Goal: Use online tool/utility: Use online tool/utility

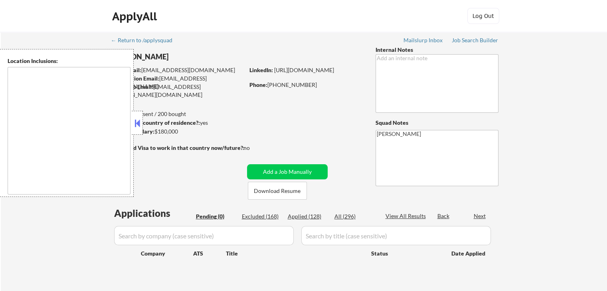
type textarea "[GEOGRAPHIC_DATA], [GEOGRAPHIC_DATA] [GEOGRAPHIC_DATA], [GEOGRAPHIC_DATA] [GEOG…"
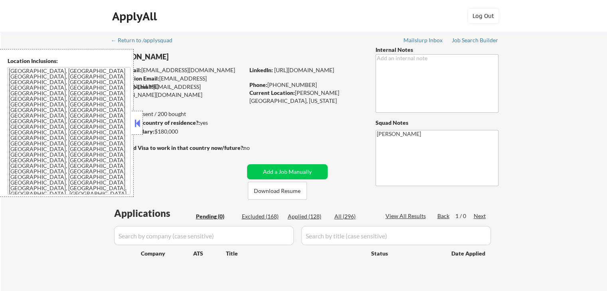
click at [136, 123] on button at bounding box center [137, 123] width 9 height 12
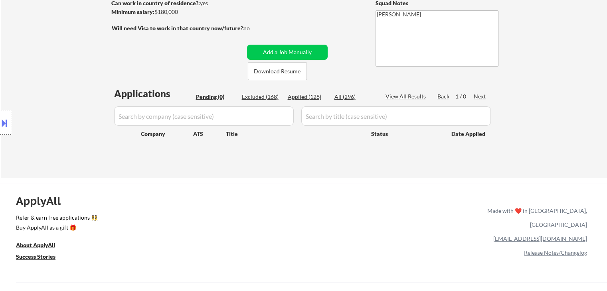
click at [62, 145] on div "Location Inclusions: [GEOGRAPHIC_DATA], [GEOGRAPHIC_DATA] [GEOGRAPHIC_DATA], [G…" at bounding box center [71, 123] width 143 height 148
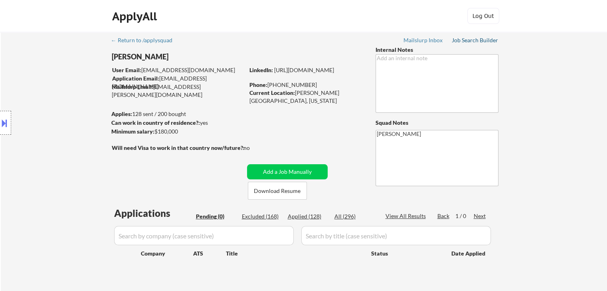
click at [466, 39] on div "Job Search Builder" at bounding box center [475, 41] width 47 height 6
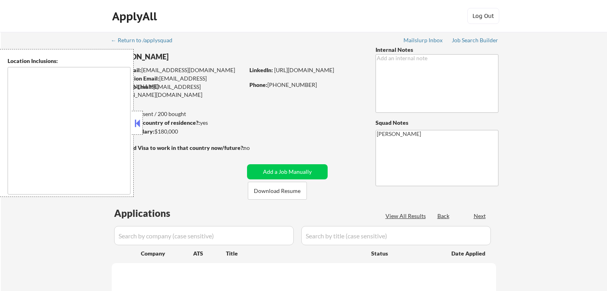
scroll to position [80, 0]
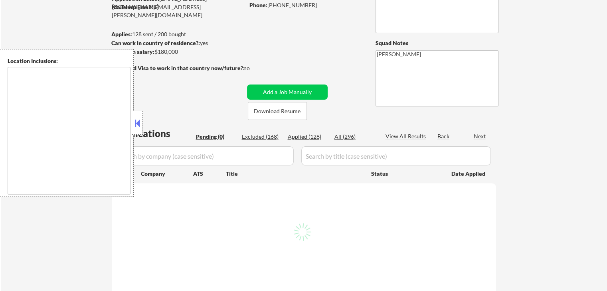
click at [138, 124] on button at bounding box center [137, 123] width 9 height 12
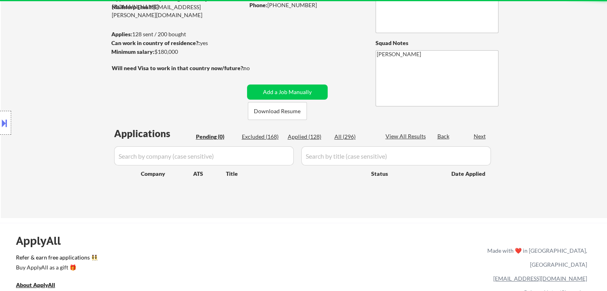
click at [138, 124] on div "Location Inclusions: [GEOGRAPHIC_DATA], [GEOGRAPHIC_DATA] [GEOGRAPHIC_DATA], [G…" at bounding box center [71, 123] width 143 height 148
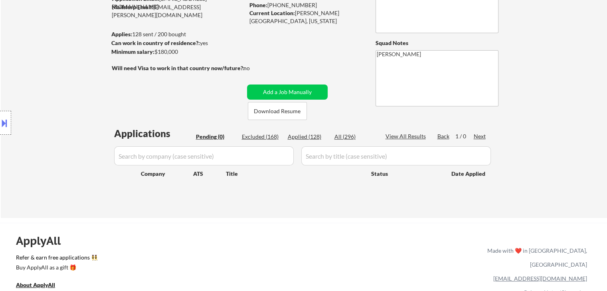
click at [47, 105] on div "Location Inclusions: [GEOGRAPHIC_DATA], [GEOGRAPHIC_DATA] [GEOGRAPHIC_DATA], [G…" at bounding box center [71, 123] width 143 height 148
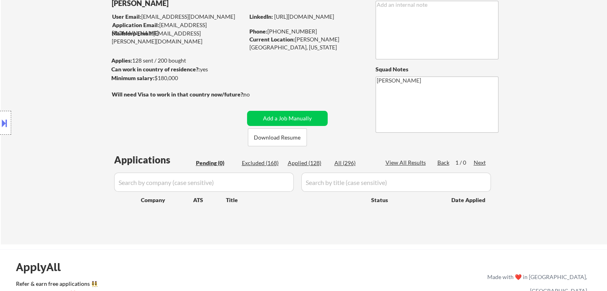
scroll to position [40, 0]
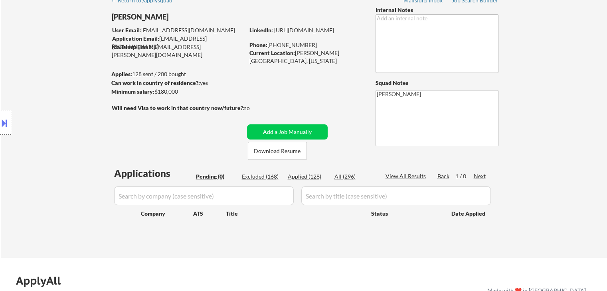
click at [69, 95] on div "Location Inclusions: [GEOGRAPHIC_DATA], [GEOGRAPHIC_DATA] [GEOGRAPHIC_DATA], [G…" at bounding box center [71, 123] width 143 height 148
click at [16, 83] on div "Location Inclusions: [GEOGRAPHIC_DATA], [GEOGRAPHIC_DATA] [GEOGRAPHIC_DATA], [G…" at bounding box center [71, 123] width 143 height 148
